Goal: Information Seeking & Learning: Learn about a topic

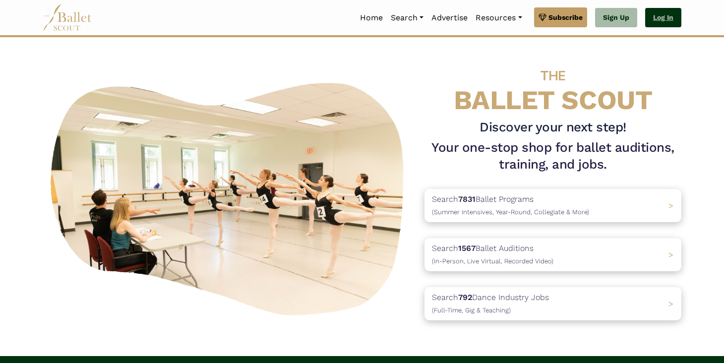
click at [664, 14] on link "Log In" at bounding box center [663, 18] width 36 height 20
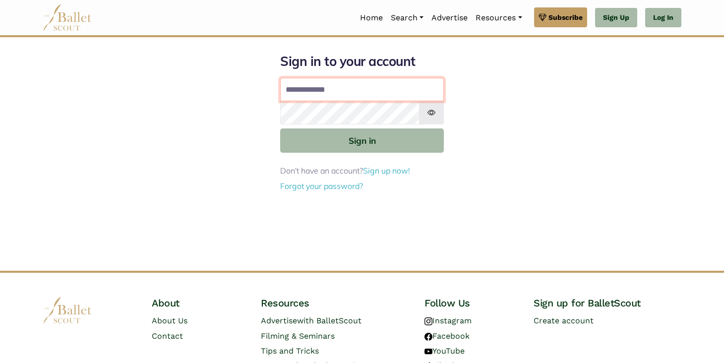
type input "**********"
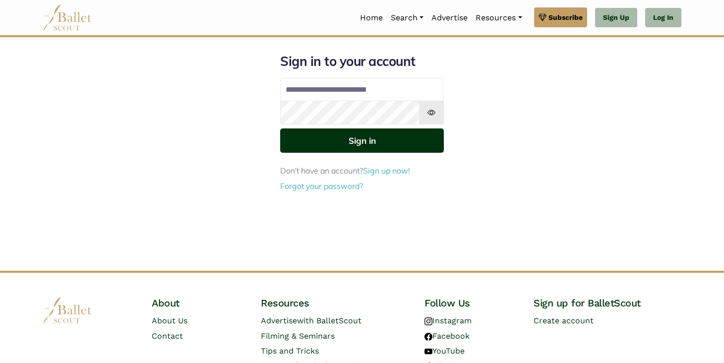
click at [390, 141] on button "Sign in" at bounding box center [362, 140] width 164 height 24
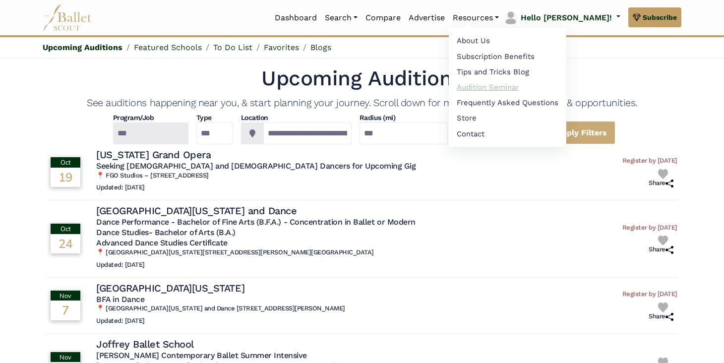
click at [511, 91] on link "Audition Seminar" at bounding box center [507, 86] width 117 height 15
click at [520, 70] on link "Tips and Tricks Blog" at bounding box center [507, 71] width 117 height 15
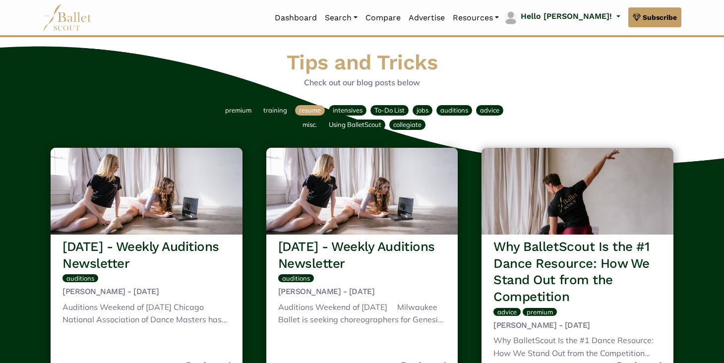
click at [317, 113] on span "resume" at bounding box center [310, 110] width 22 height 8
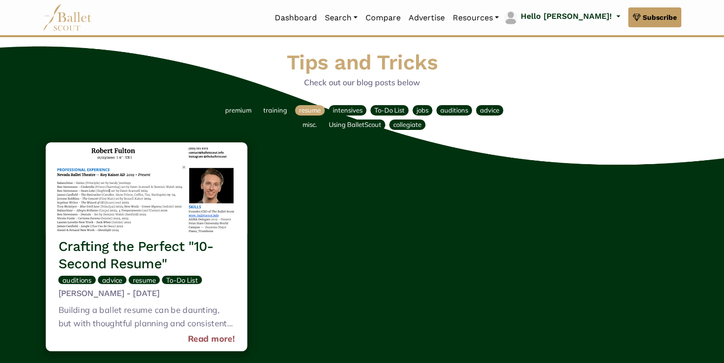
click at [192, 193] on img at bounding box center [146, 187] width 201 height 91
click at [181, 274] on div "To-Do List" at bounding box center [183, 279] width 42 height 10
click at [174, 304] on div "Building a ballet resume can be daunting, but with thoughtful planning and cons…" at bounding box center [146, 317] width 176 height 29
click at [165, 241] on h3 "Crafting the Perfect "10-Second Resume"" at bounding box center [146, 254] width 176 height 35
click at [212, 333] on link "Read more!" at bounding box center [211, 339] width 47 height 13
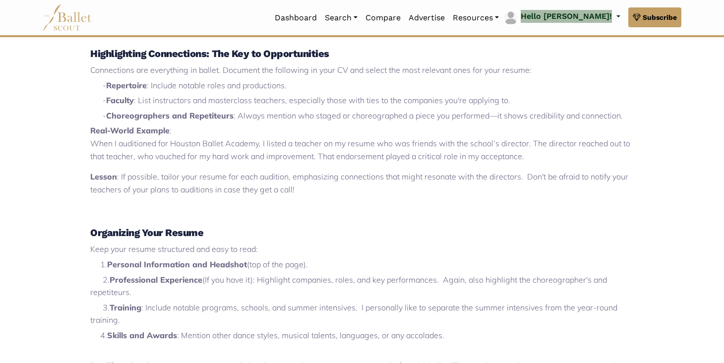
scroll to position [674, 0]
